Goal: Contribute content: Add original content to the website for others to see

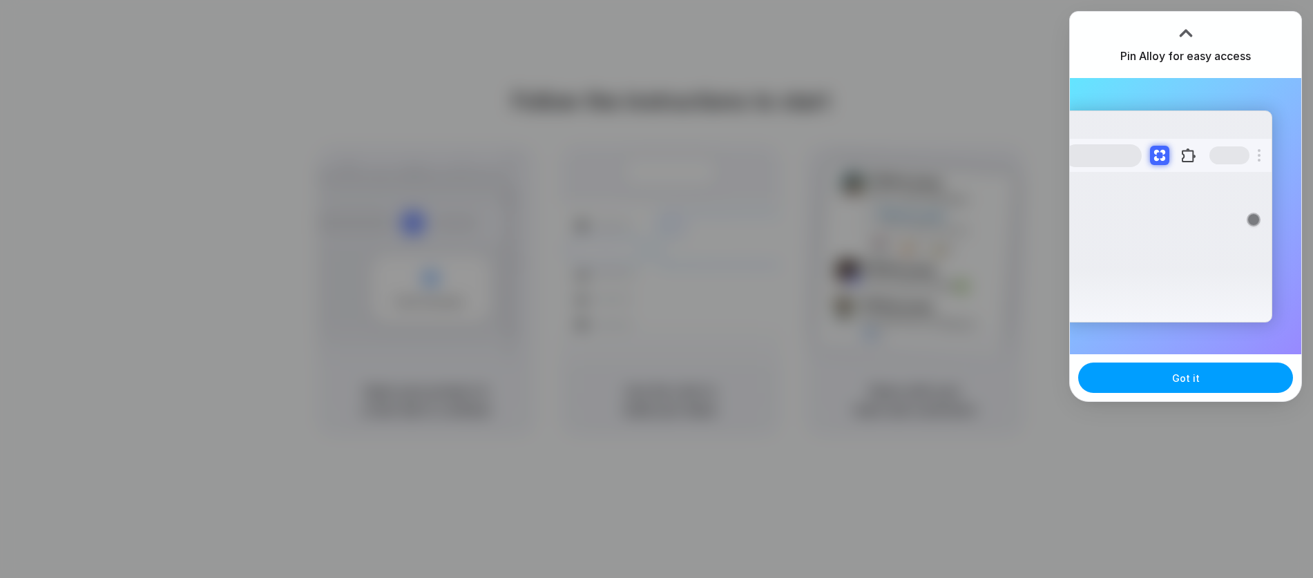
click at [1189, 378] on span "Got it" at bounding box center [1186, 378] width 28 height 15
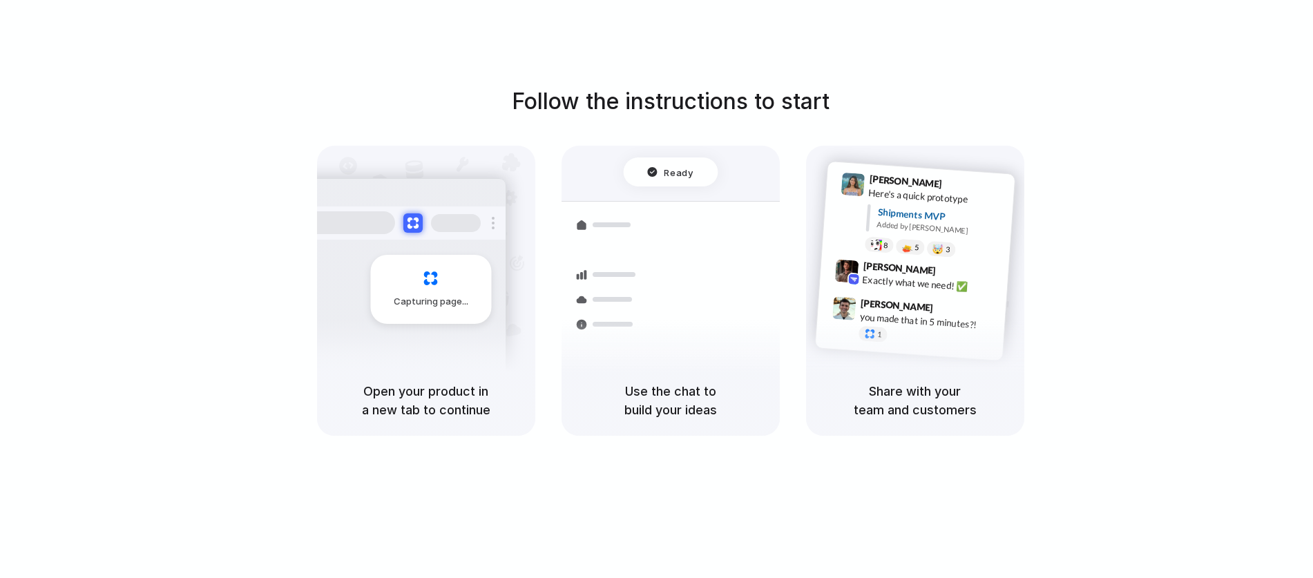
click at [1238, 241] on div "Follow the instructions to start Capturing page Open your product in a new tab …" at bounding box center [670, 260] width 1313 height 351
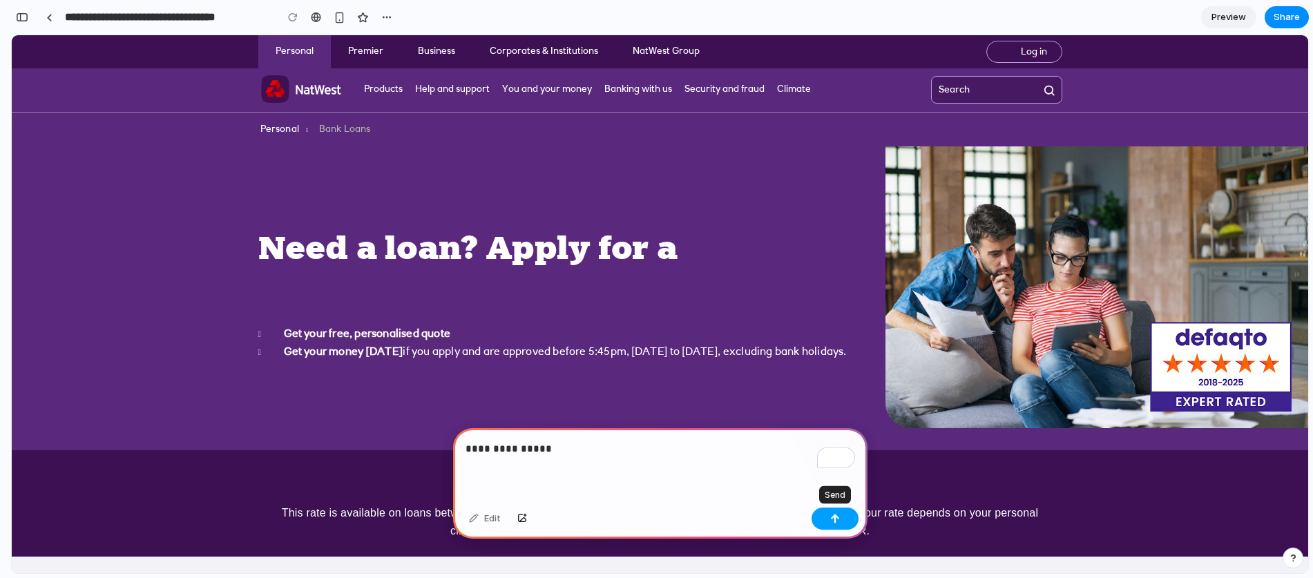
click at [852, 516] on button "button" at bounding box center [834, 519] width 47 height 22
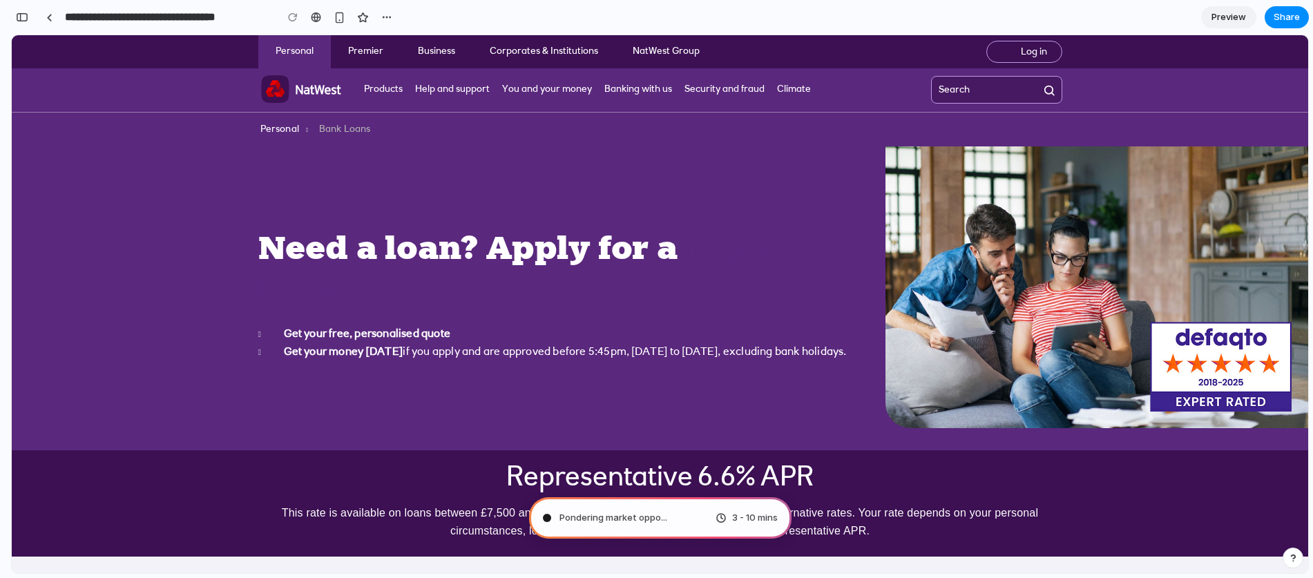
type input "**********"
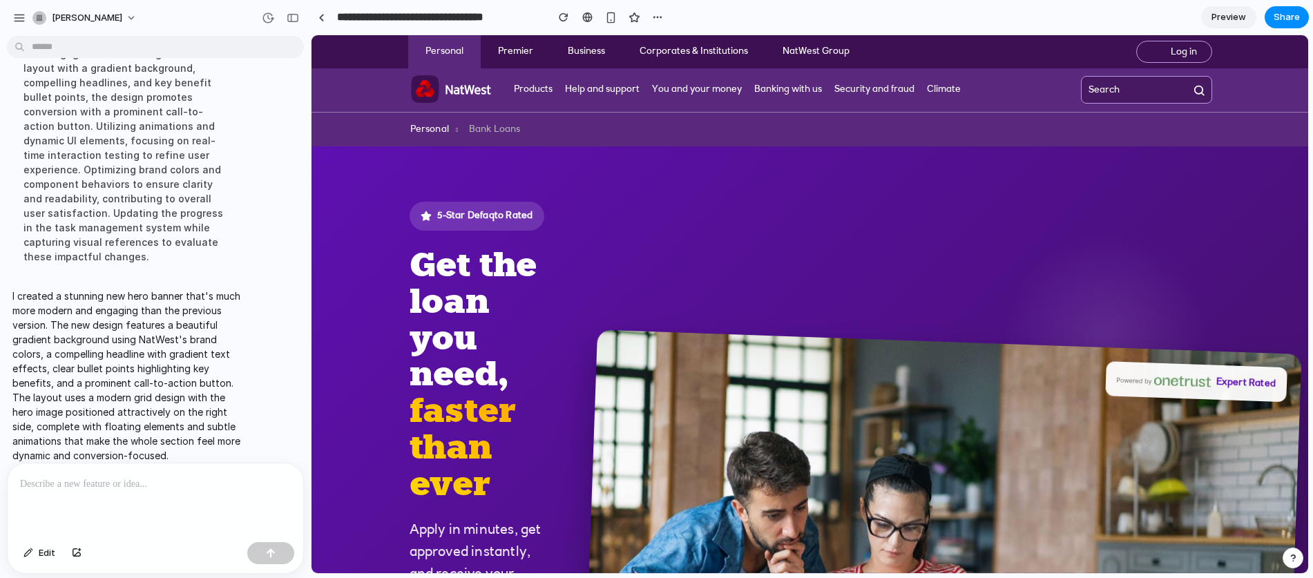
click at [1229, 19] on span "Preview" at bounding box center [1228, 17] width 35 height 14
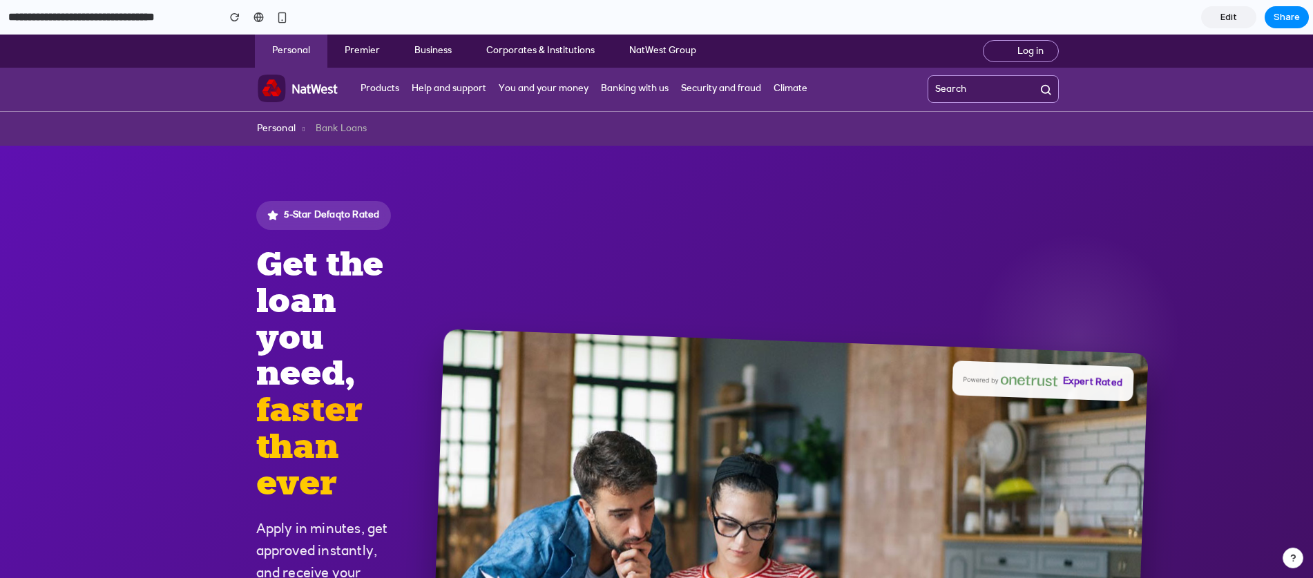
click at [1219, 17] on link "Edit" at bounding box center [1228, 17] width 55 height 22
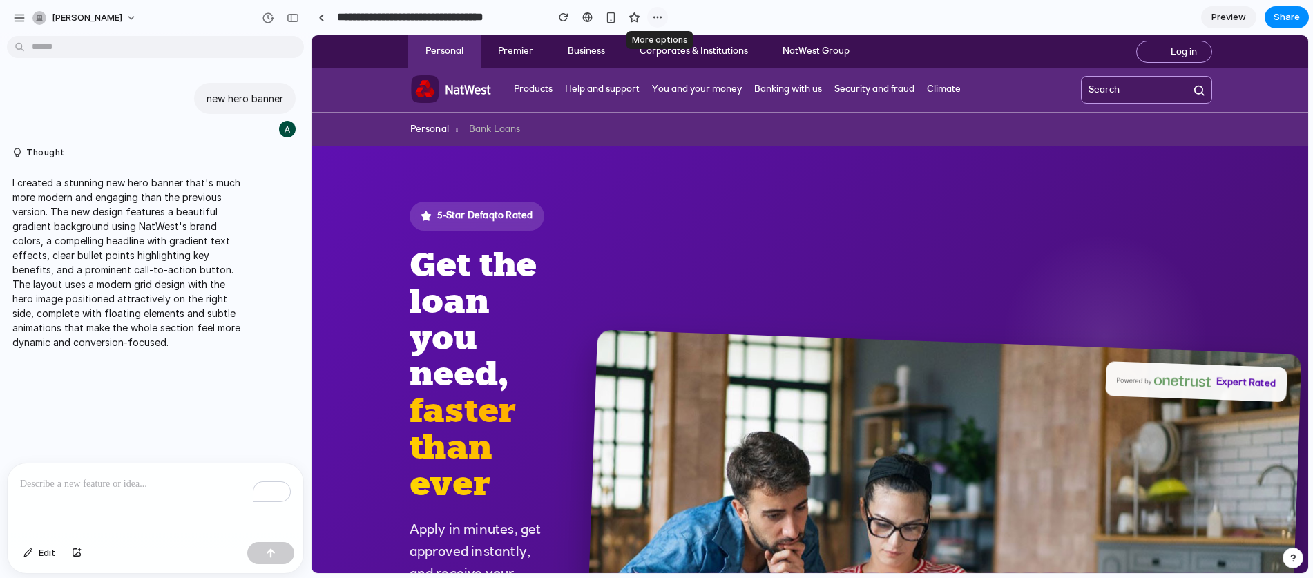
click at [661, 17] on div "button" at bounding box center [657, 17] width 11 height 11
click at [611, 18] on div "button" at bounding box center [611, 18] width 12 height 12
